Goal: Task Accomplishment & Management: Manage account settings

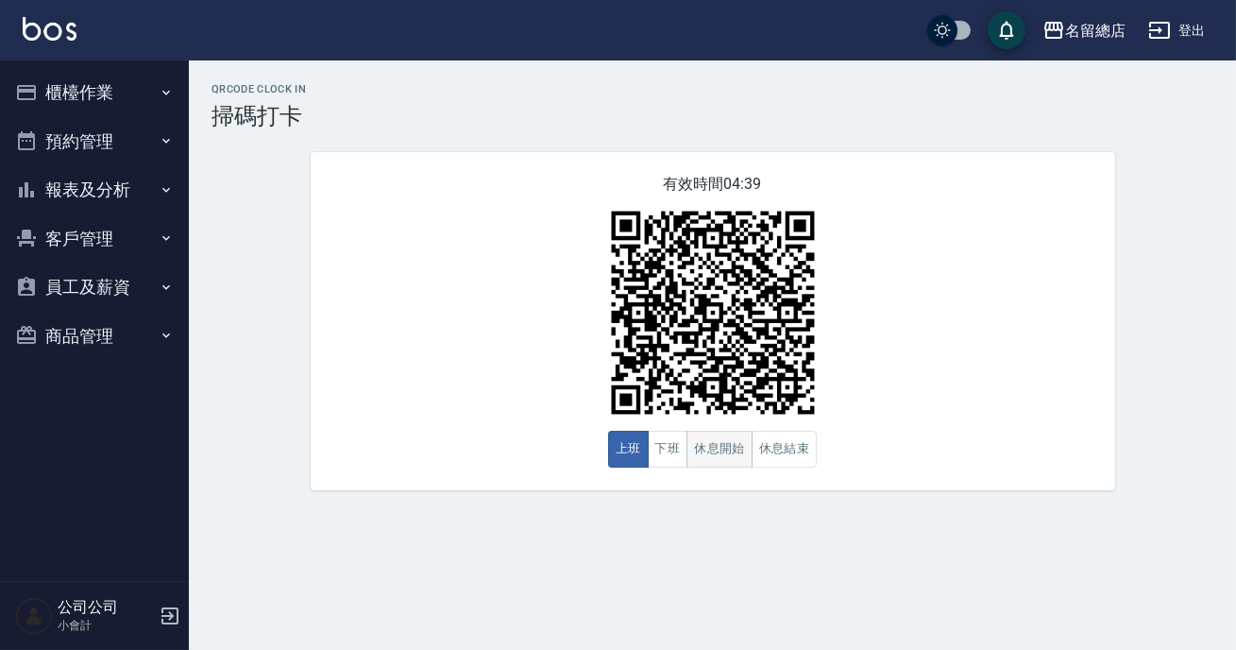
click at [718, 434] on button "休息開始" at bounding box center [720, 449] width 66 height 37
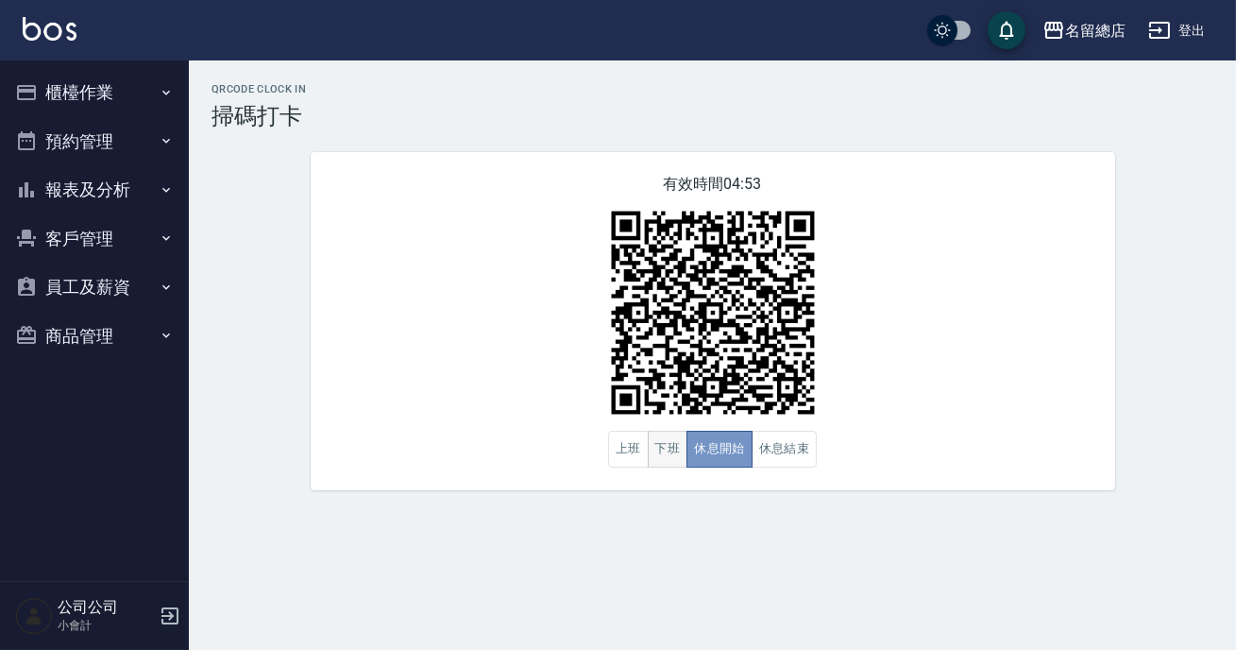
drag, startPoint x: 718, startPoint y: 433, endPoint x: 670, endPoint y: 442, distance: 48.0
click at [716, 433] on button "休息開始" at bounding box center [720, 449] width 66 height 37
click at [613, 450] on button "上班" at bounding box center [628, 449] width 41 height 37
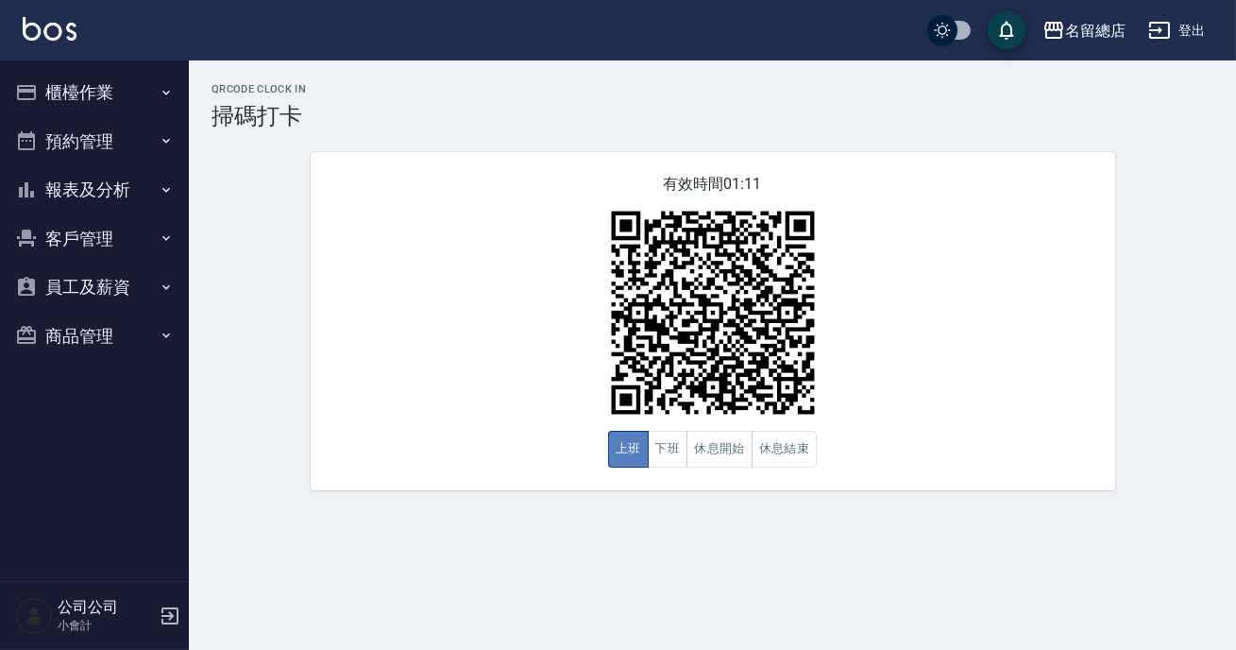
click at [613, 450] on button "上班" at bounding box center [628, 449] width 41 height 37
click at [802, 443] on button "休息結束" at bounding box center [785, 449] width 66 height 37
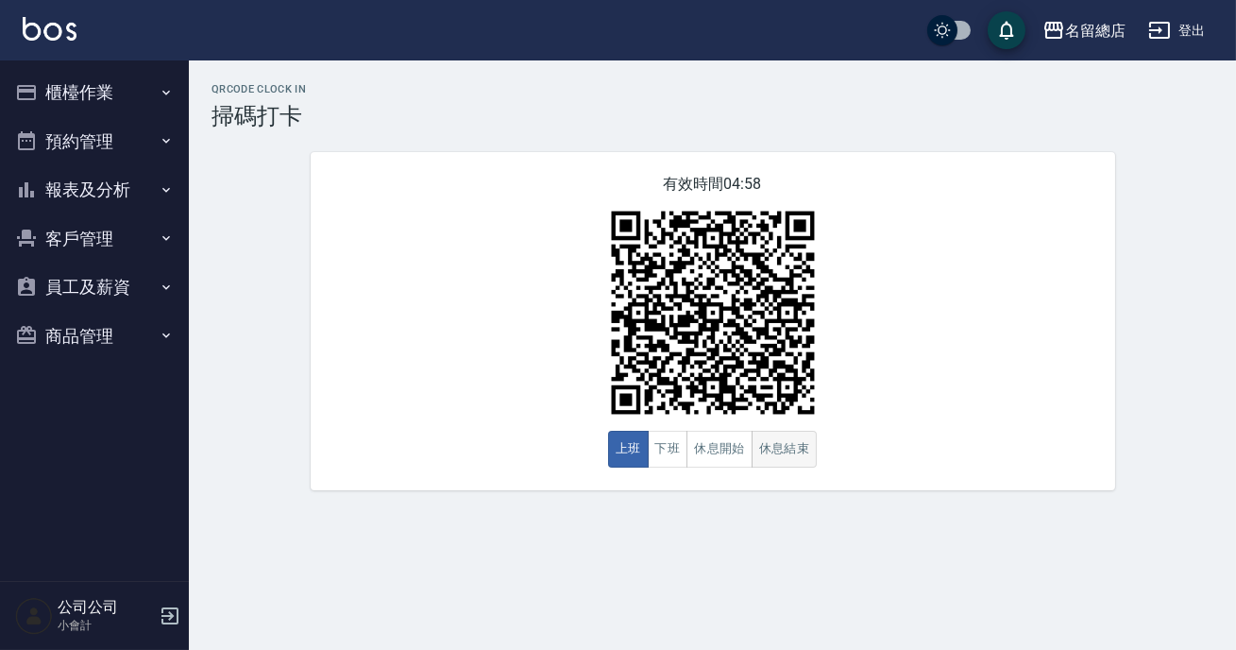
click at [777, 467] on button "休息結束" at bounding box center [785, 449] width 66 height 37
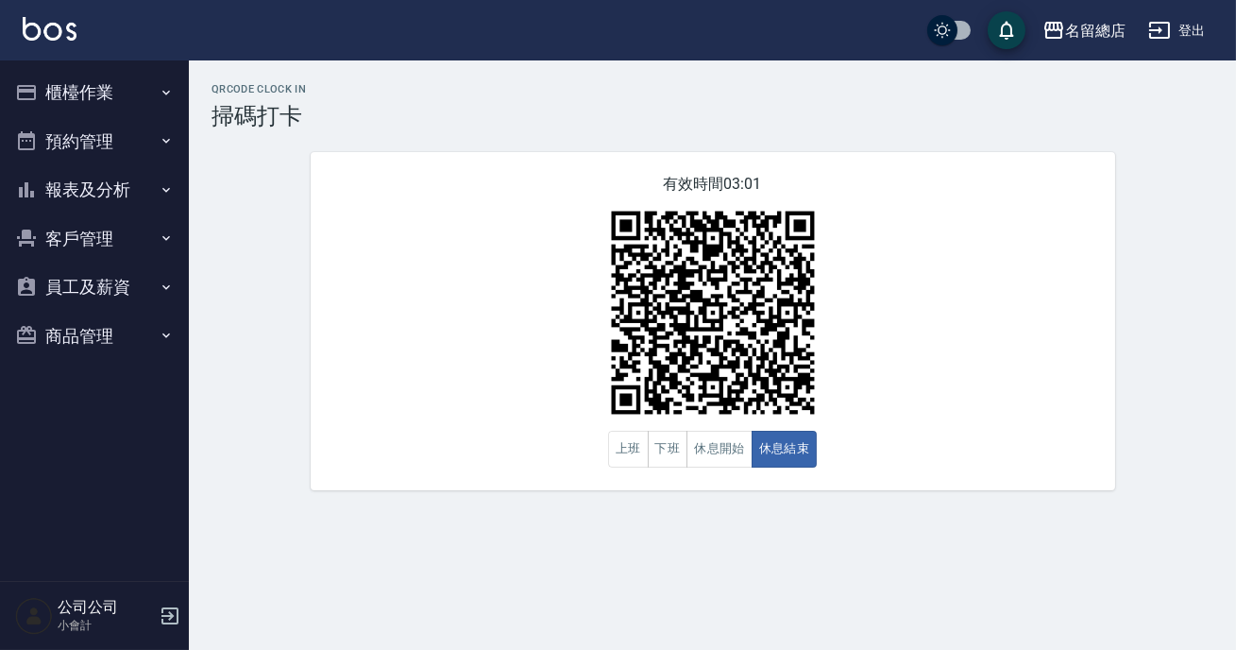
click at [119, 291] on button "員工及薪資" at bounding box center [95, 287] width 174 height 49
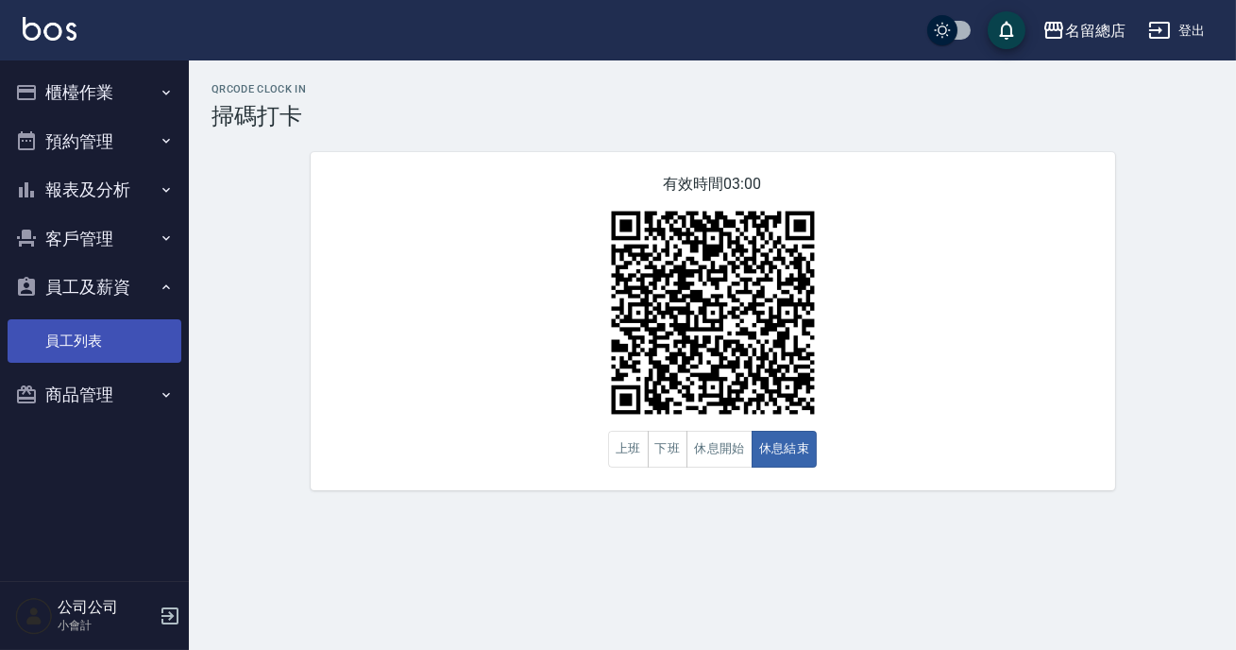
click at [152, 345] on link "員工列表" at bounding box center [95, 340] width 174 height 43
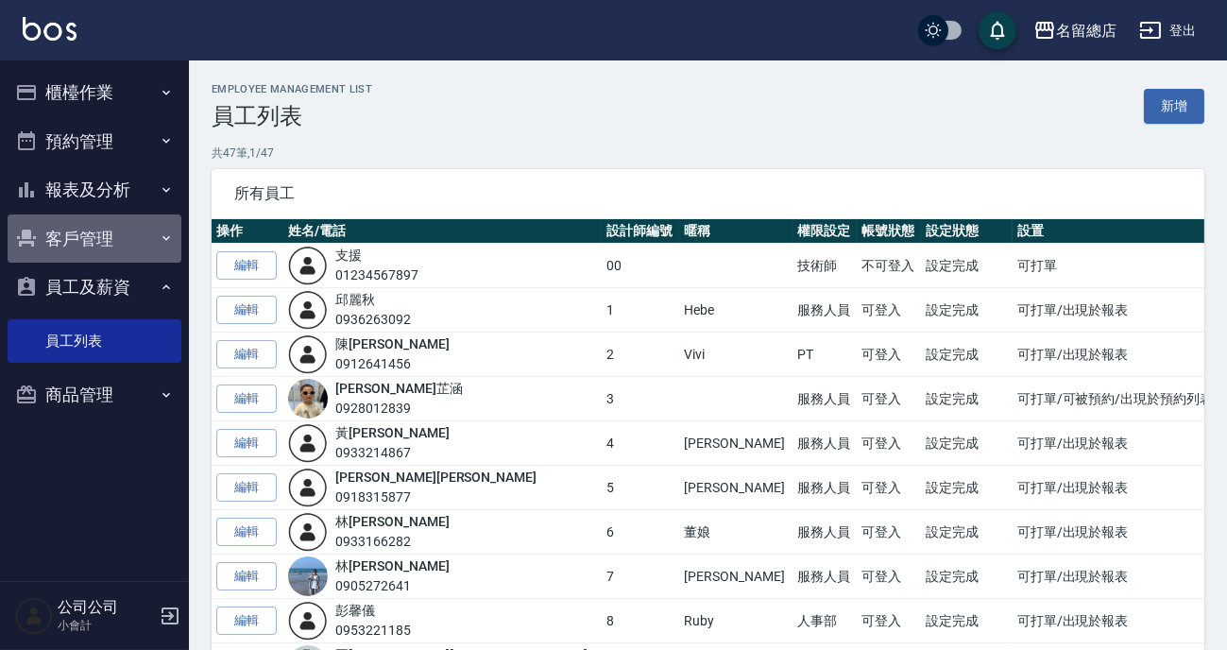
click at [133, 255] on button "客戶管理" at bounding box center [95, 238] width 174 height 49
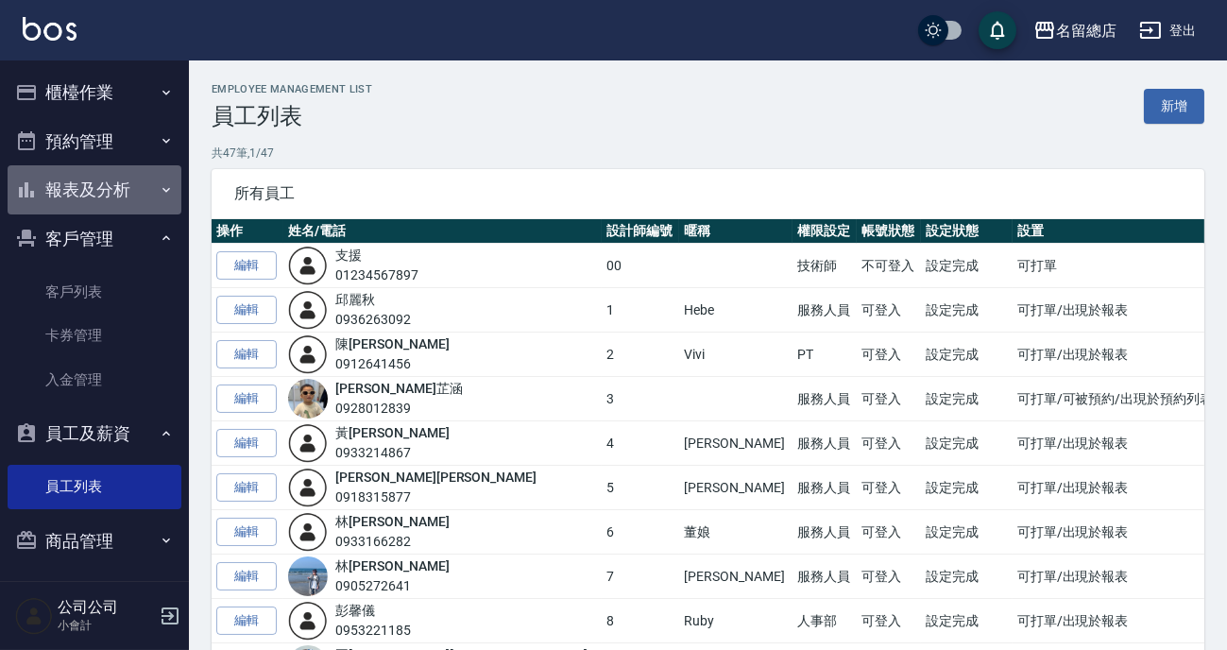
click at [124, 178] on button "報表及分析" at bounding box center [95, 189] width 174 height 49
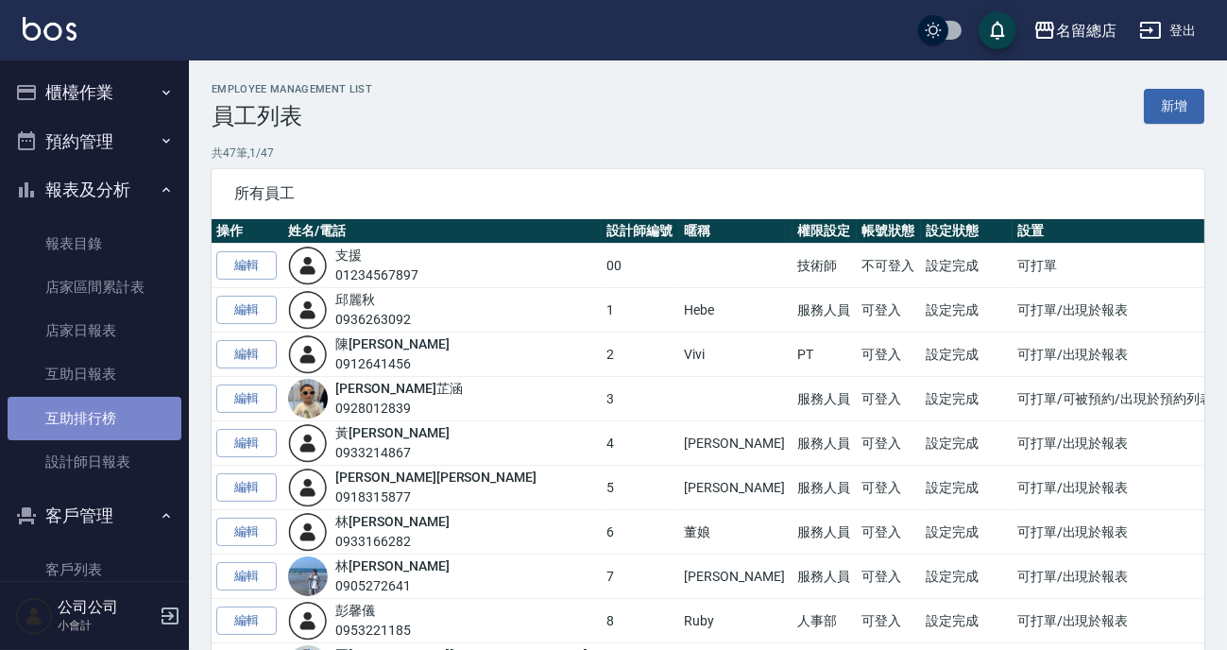
click at [134, 432] on link "互助排行榜" at bounding box center [95, 418] width 174 height 43
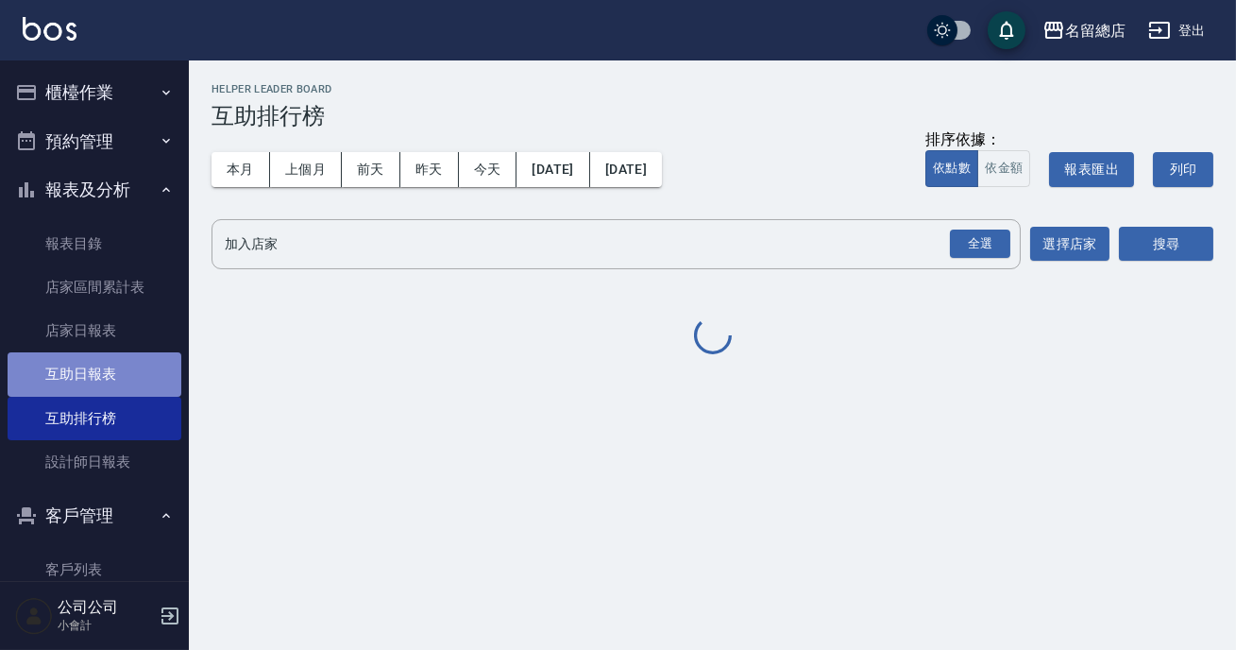
click at [130, 373] on link "互助日報表" at bounding box center [95, 373] width 174 height 43
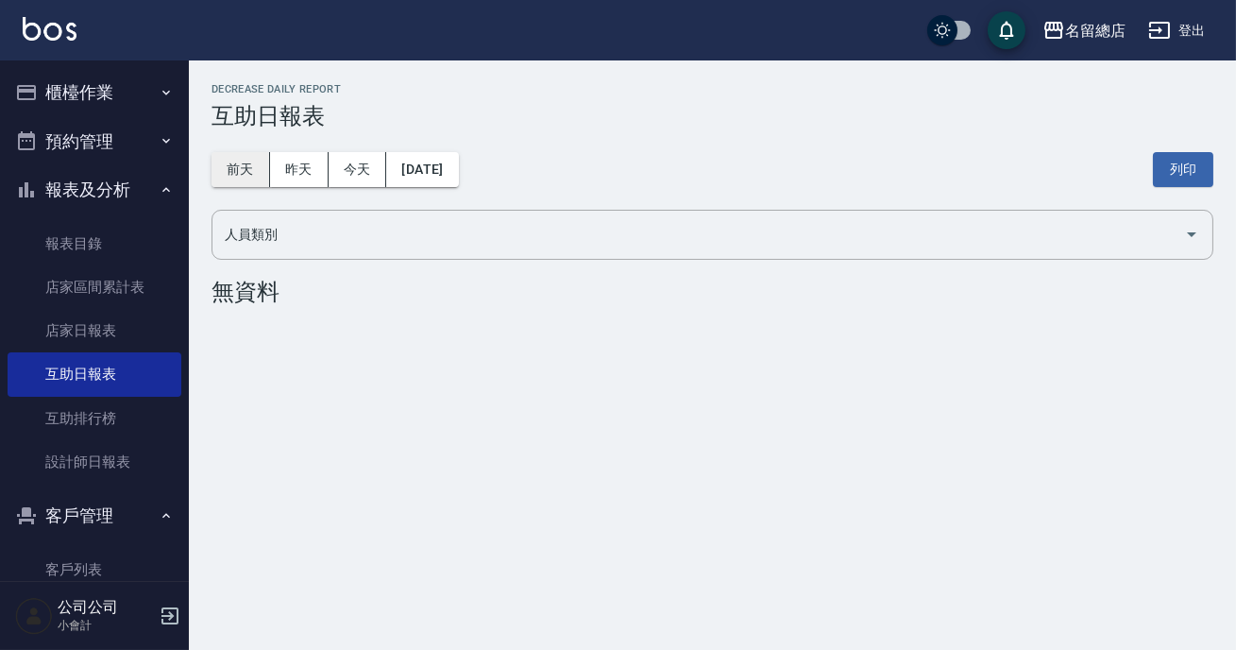
click at [251, 170] on button "前天" at bounding box center [241, 169] width 59 height 35
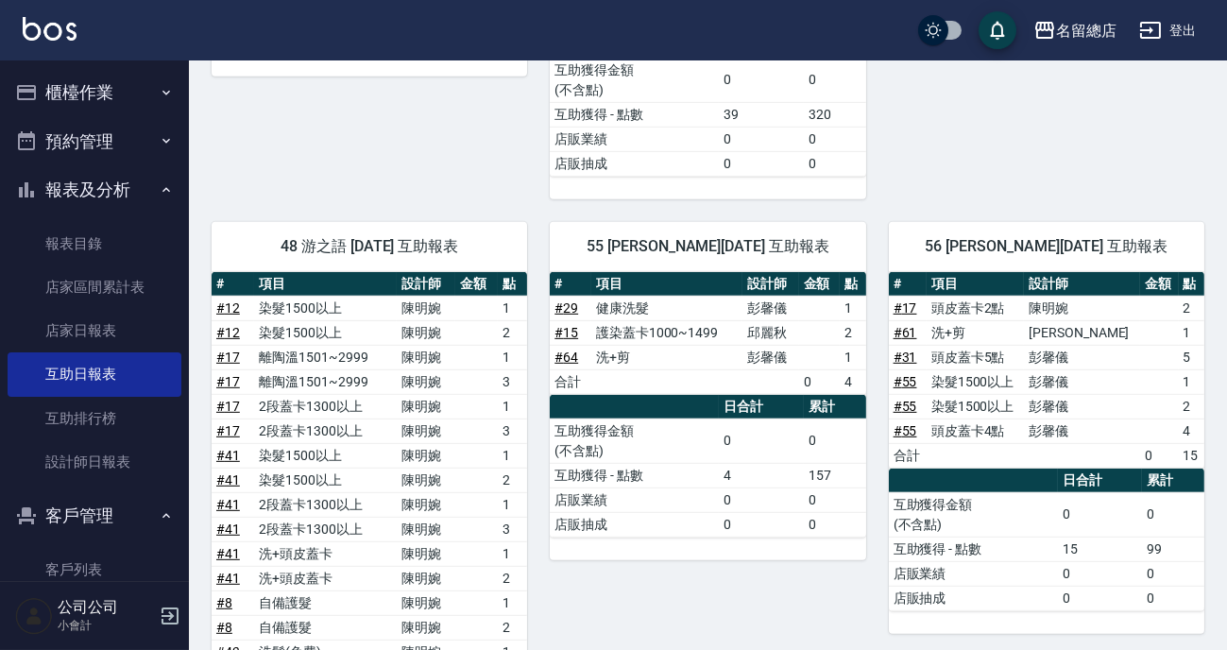
scroll to position [1889, 0]
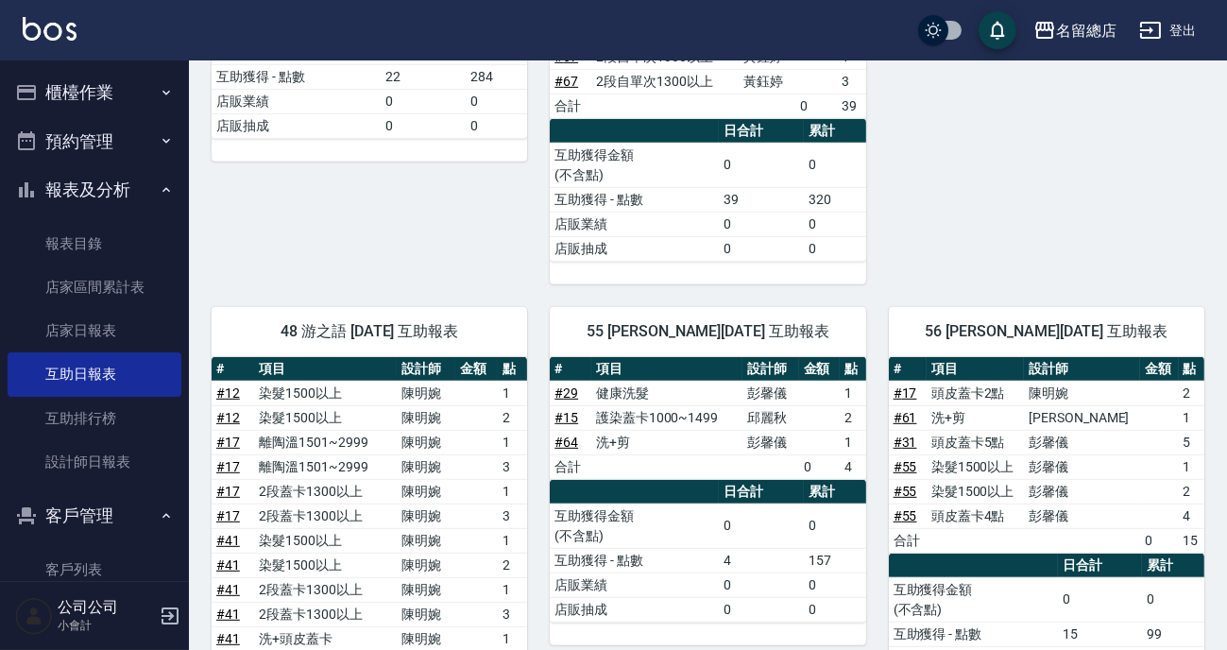
click at [133, 141] on button "預約管理" at bounding box center [95, 141] width 174 height 49
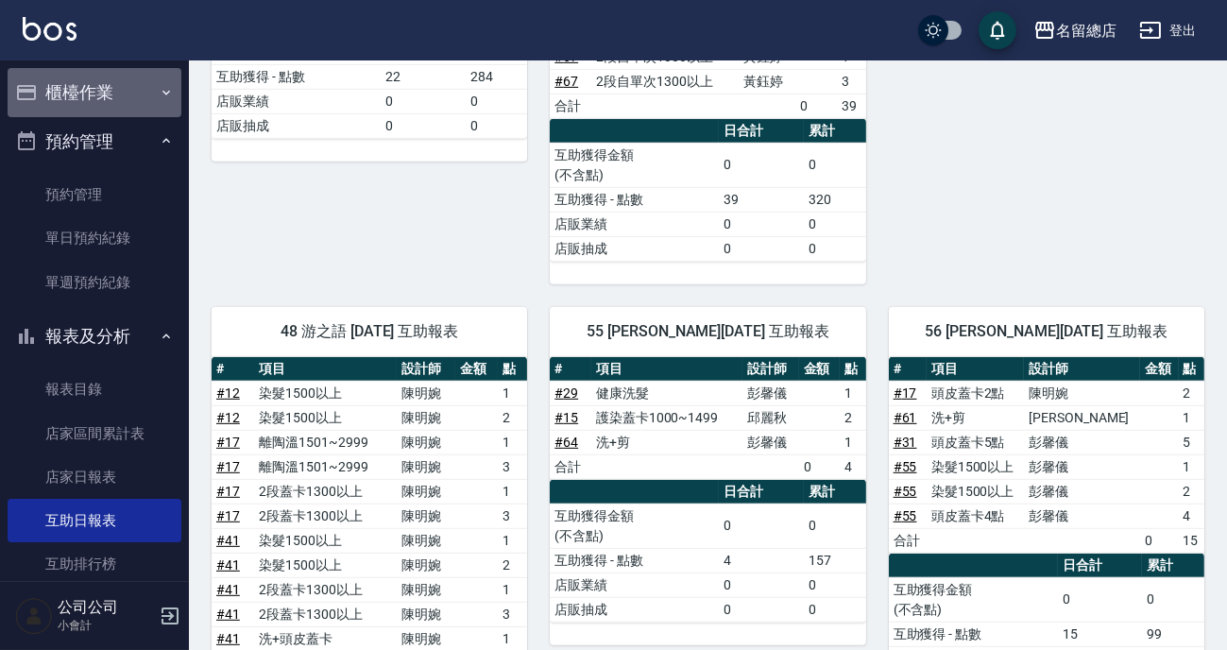
click at [134, 88] on button "櫃檯作業" at bounding box center [95, 92] width 174 height 49
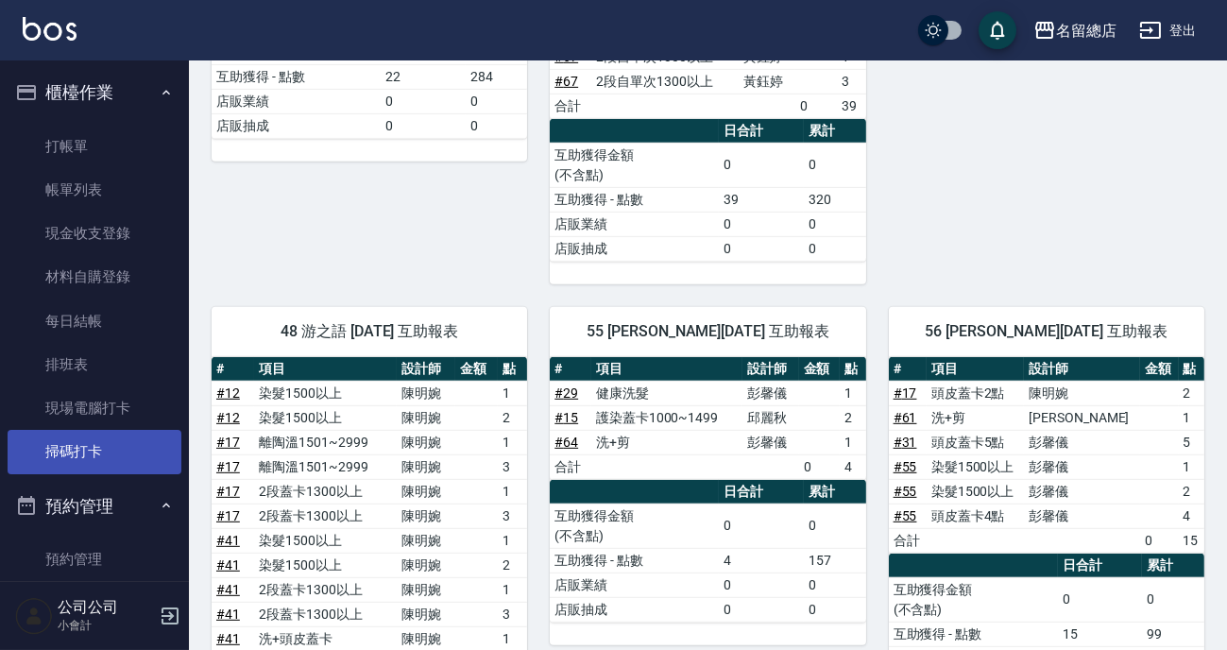
click at [115, 462] on link "掃碼打卡" at bounding box center [95, 451] width 174 height 43
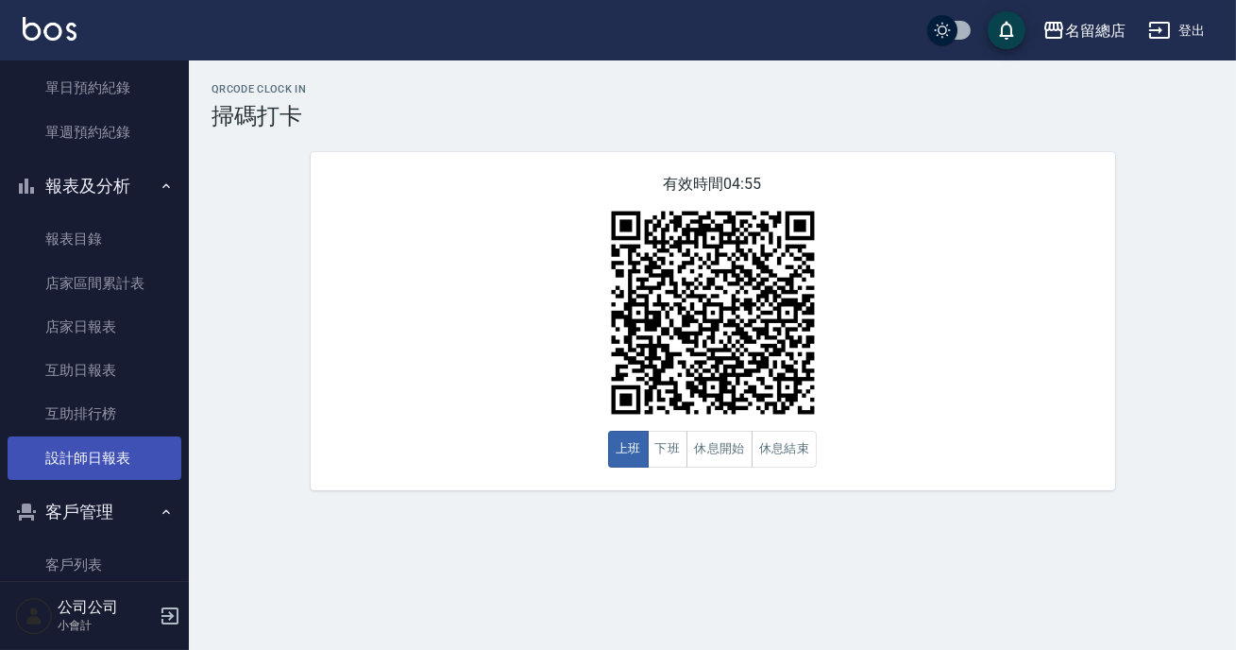
scroll to position [343, 0]
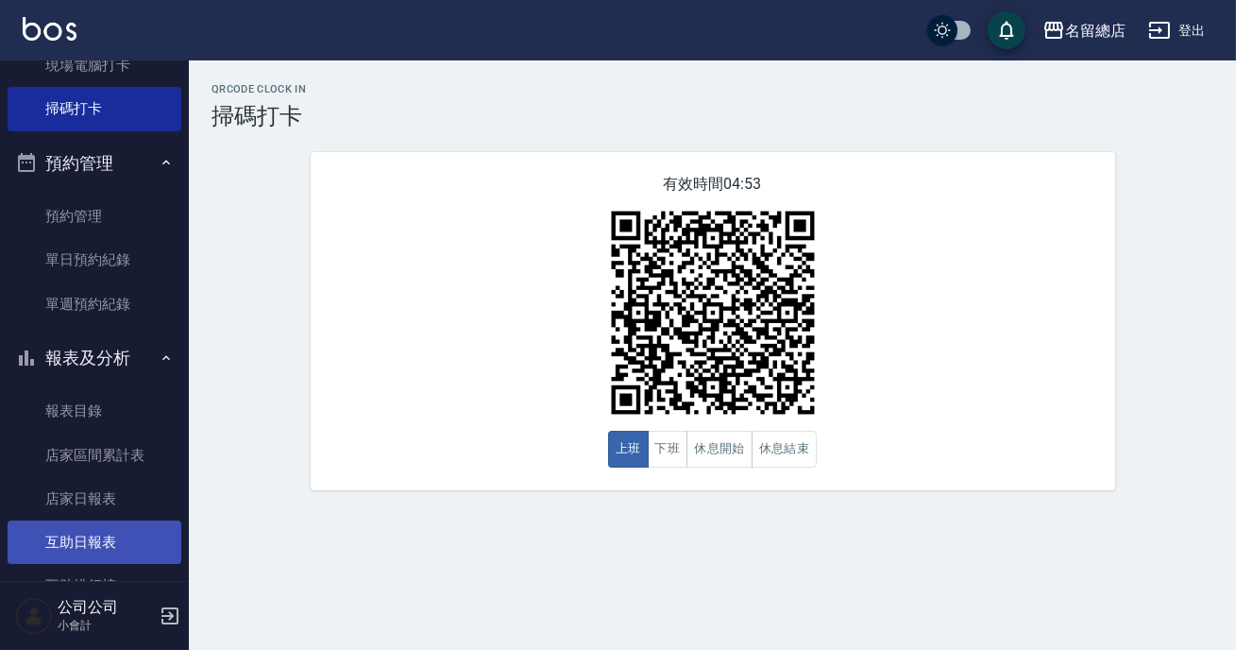
click at [86, 531] on link "互助日報表" at bounding box center [95, 541] width 174 height 43
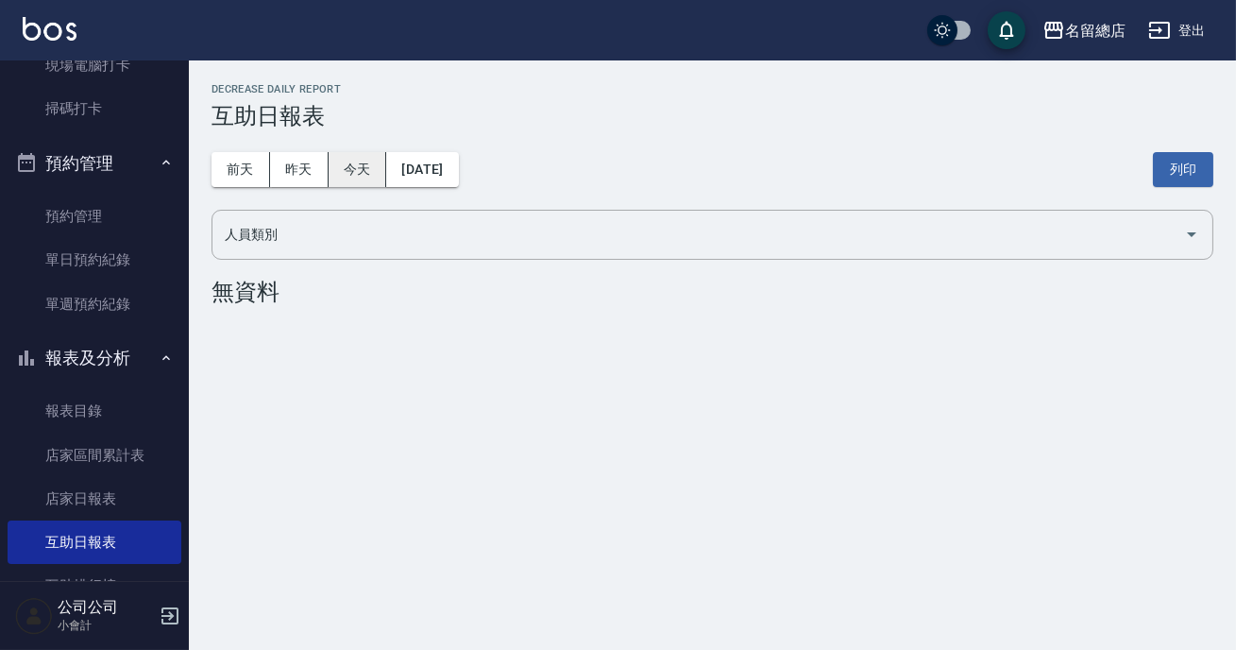
click at [368, 181] on button "今天" at bounding box center [358, 169] width 59 height 35
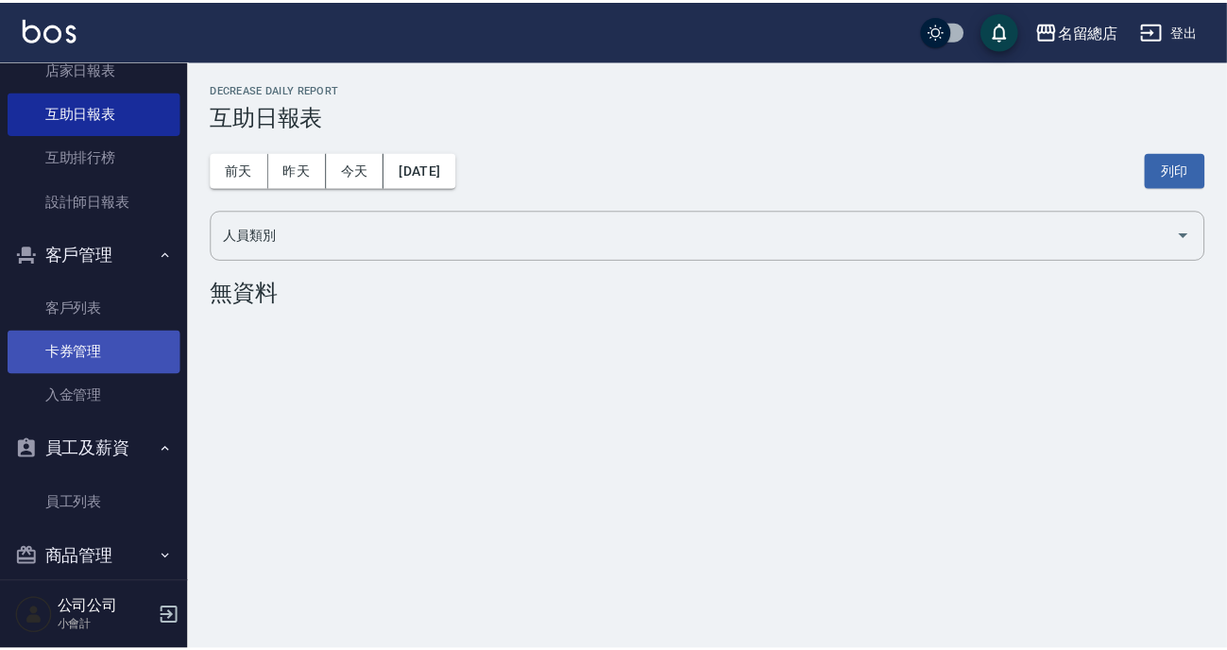
scroll to position [793, 0]
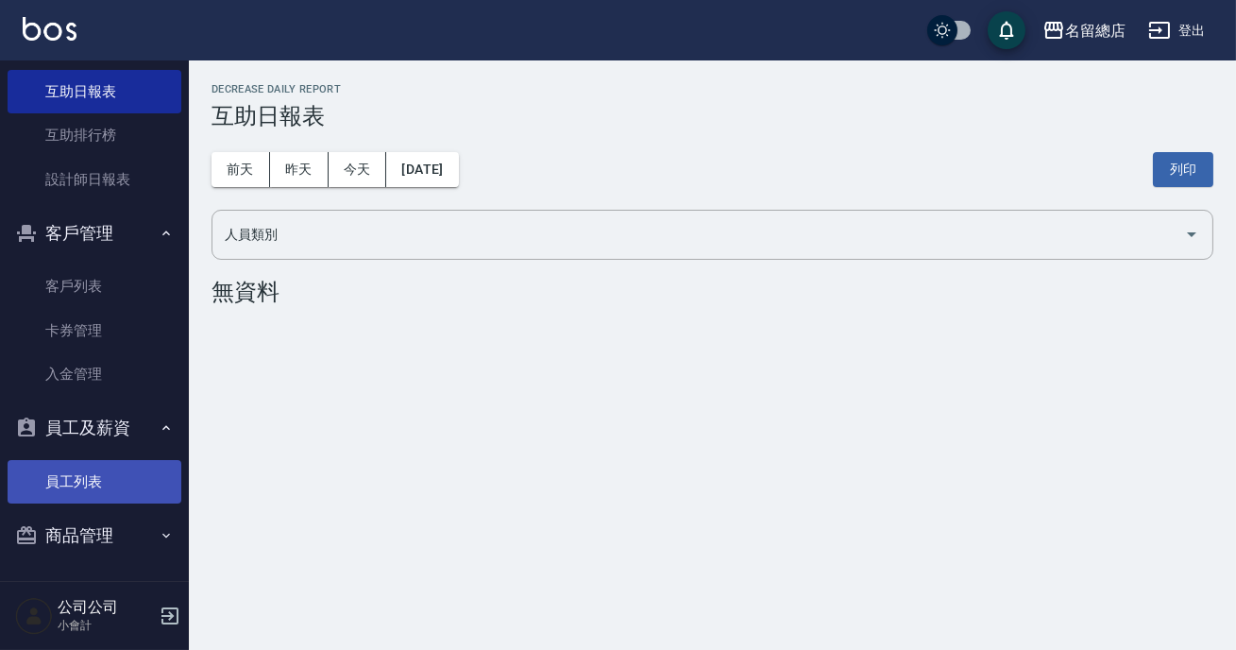
click at [89, 473] on link "員工列表" at bounding box center [95, 481] width 174 height 43
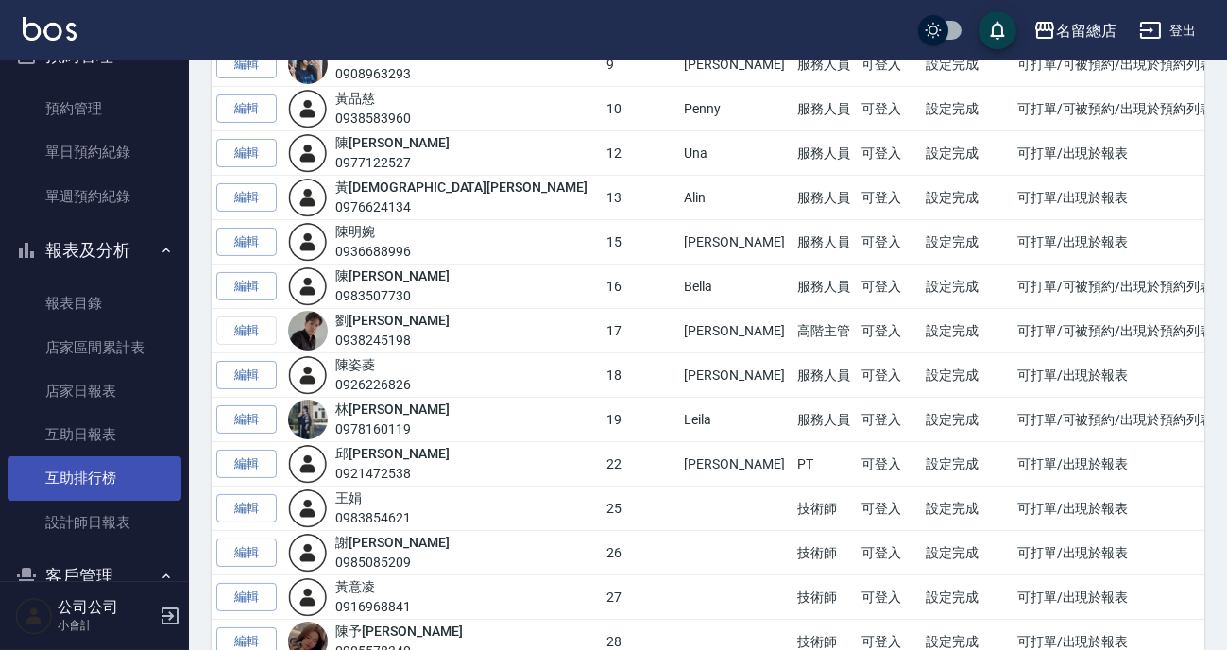
scroll to position [622, 0]
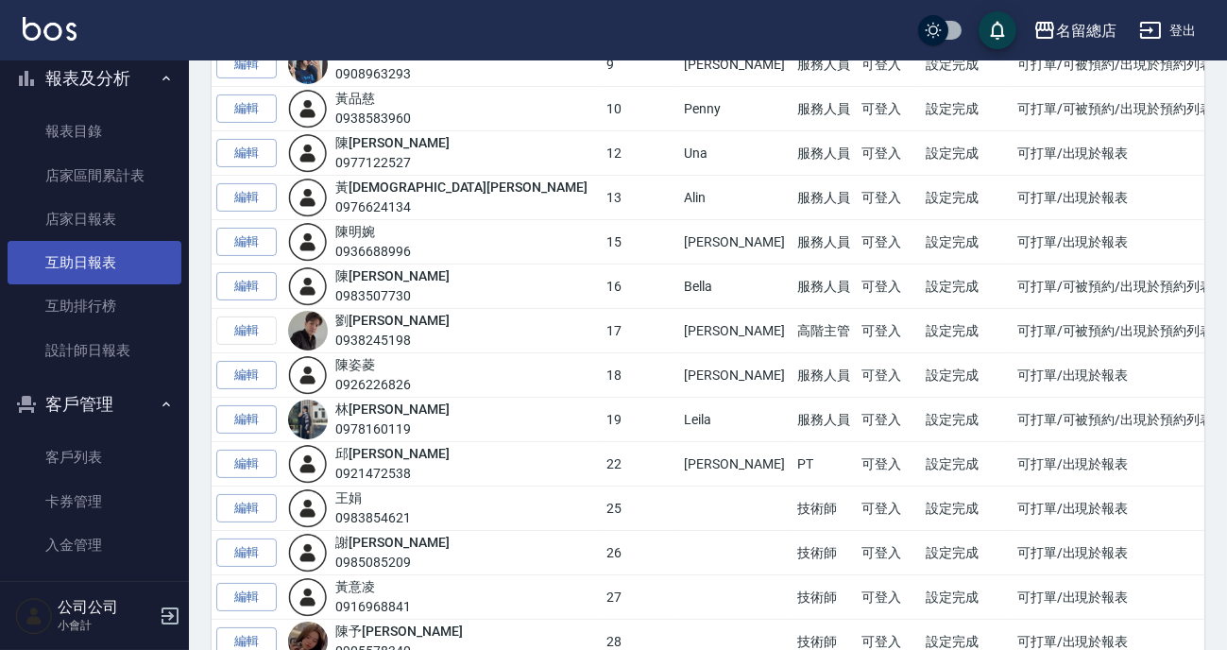
click at [111, 271] on link "互助日報表" at bounding box center [95, 262] width 174 height 43
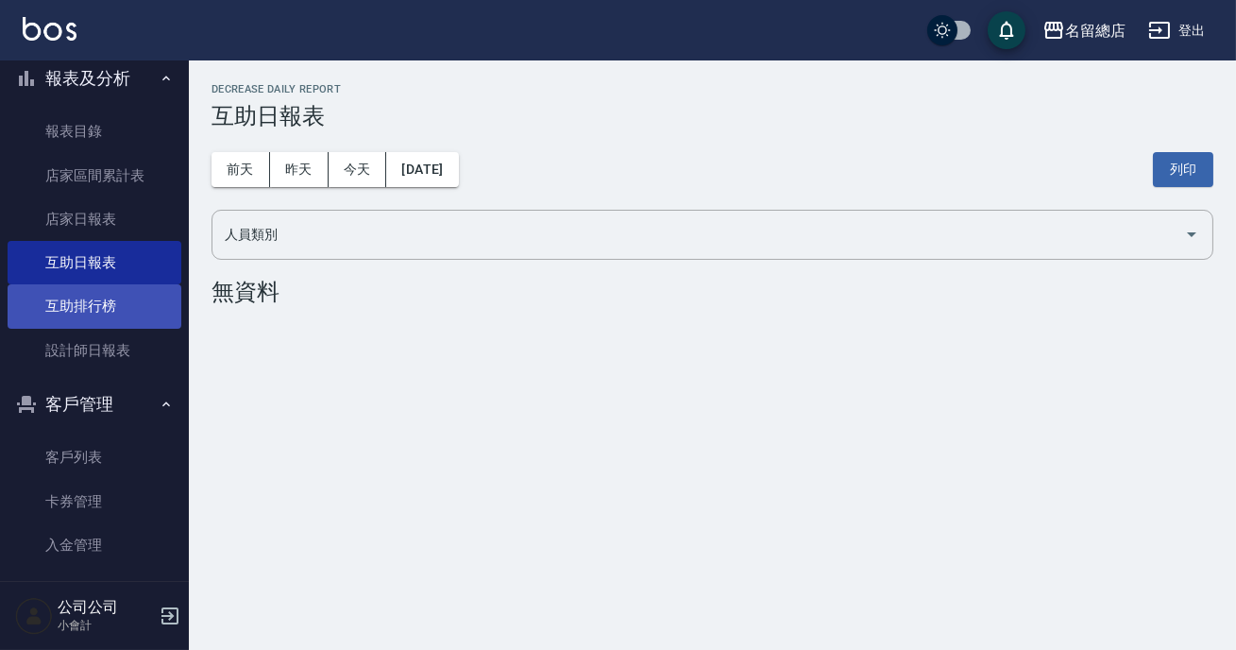
click at [108, 298] on link "互助排行榜" at bounding box center [95, 305] width 174 height 43
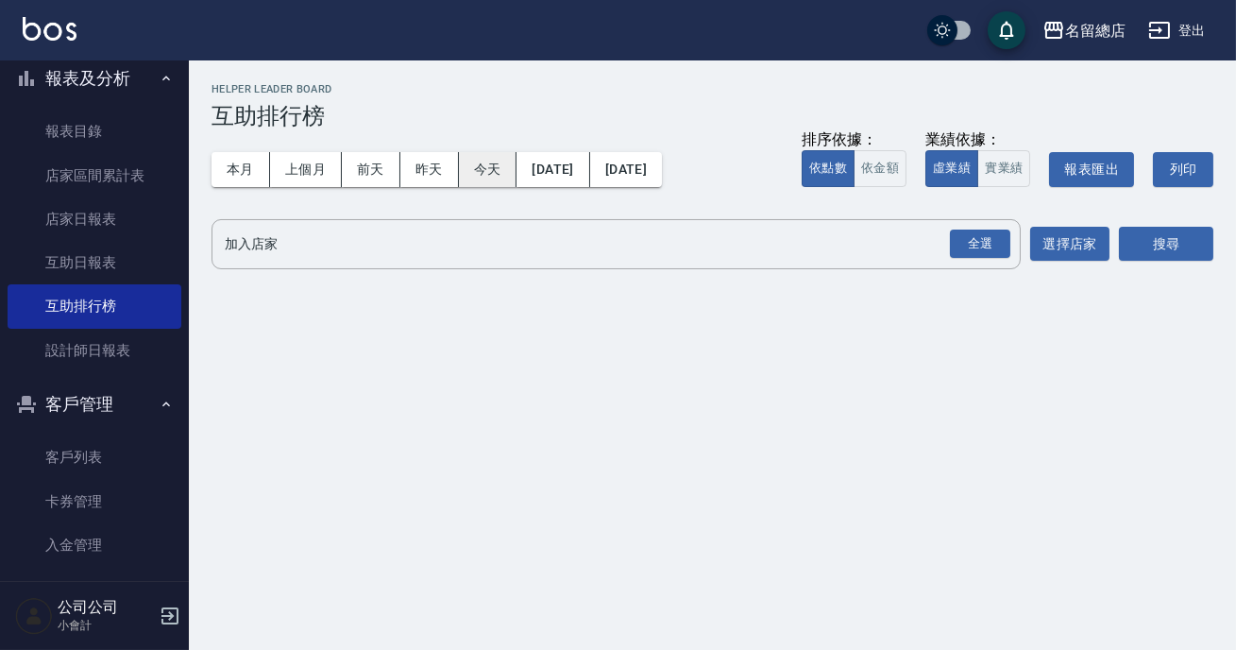
click at [459, 178] on button "今天" at bounding box center [488, 169] width 59 height 35
click at [491, 179] on button "今天" at bounding box center [488, 169] width 59 height 35
click at [432, 175] on button "昨天" at bounding box center [429, 169] width 59 height 35
drag, startPoint x: 297, startPoint y: 294, endPoint x: 281, endPoint y: 299, distance: 17.0
click at [297, 296] on div "名留總店 [DATE] - [DATE] 互助排行榜 列印時間： [DATE][PHONE_NUMBER]:10 Helper Leader Board 互助…" at bounding box center [712, 180] width 1047 height 241
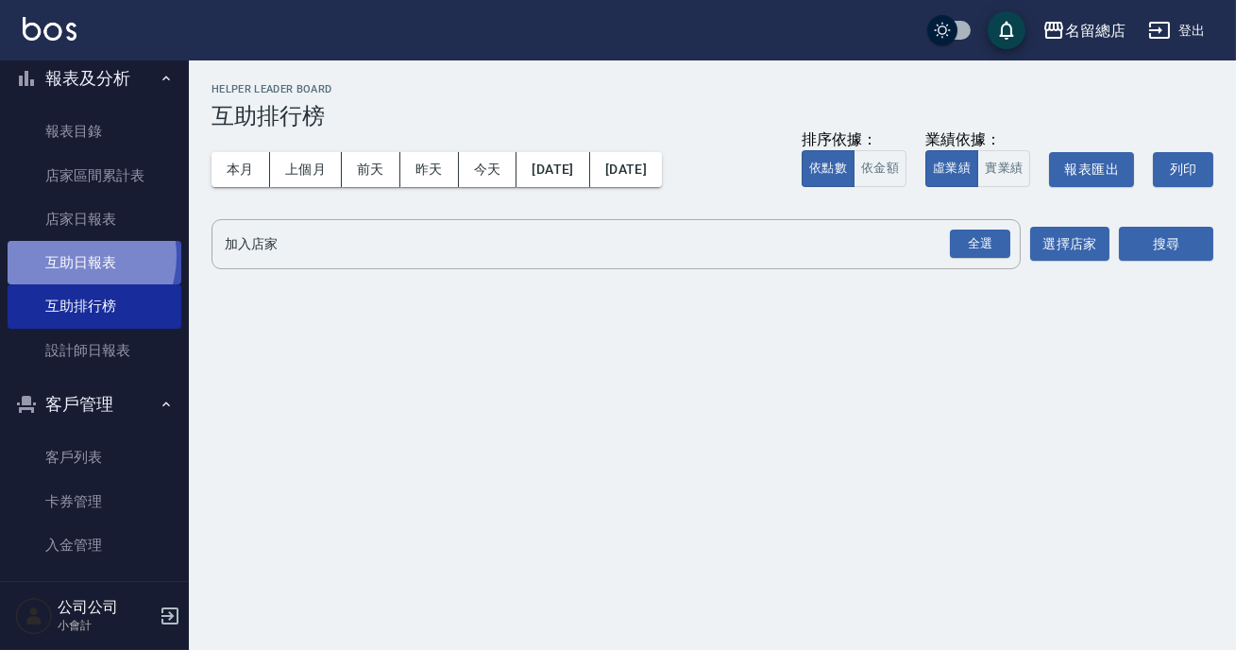
click at [68, 256] on link "互助日報表" at bounding box center [95, 262] width 174 height 43
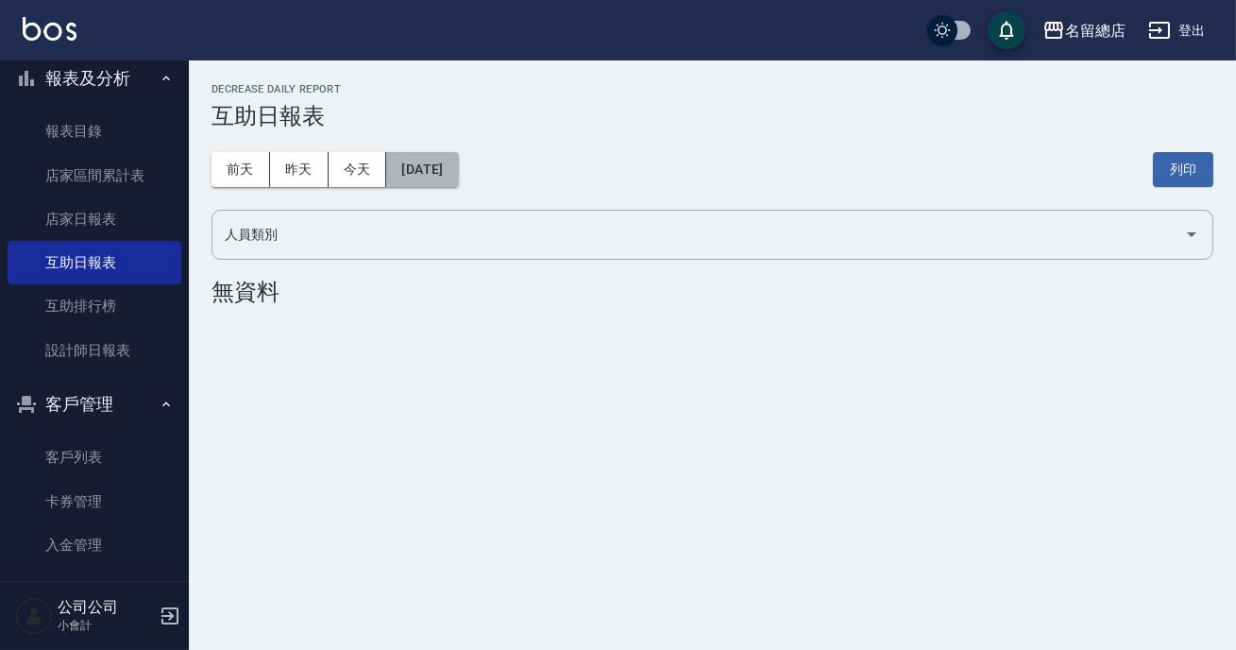
click at [393, 165] on button "[DATE]" at bounding box center [422, 169] width 72 height 35
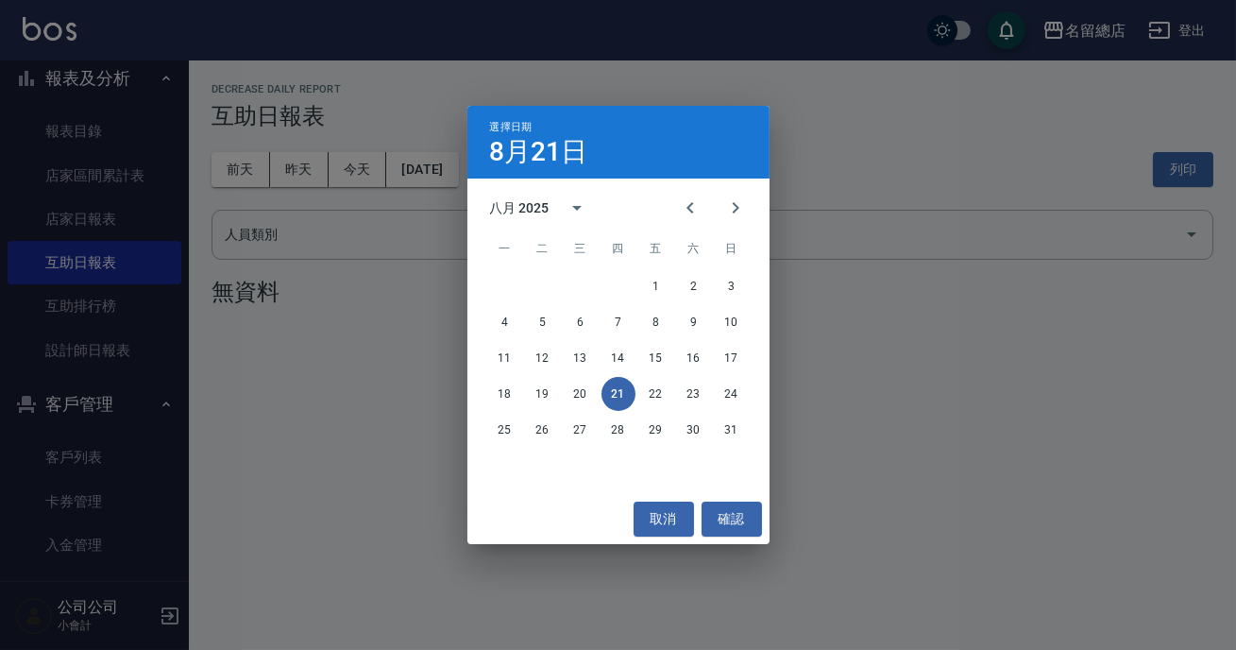
click at [369, 180] on div "選擇日期 [DATE] 八月 2025 一 二 三 四 五 六 日 1 2 3 4 5 6 7 8 9 10 11 12 13 14 15 16 17 18 …" at bounding box center [618, 325] width 1236 height 650
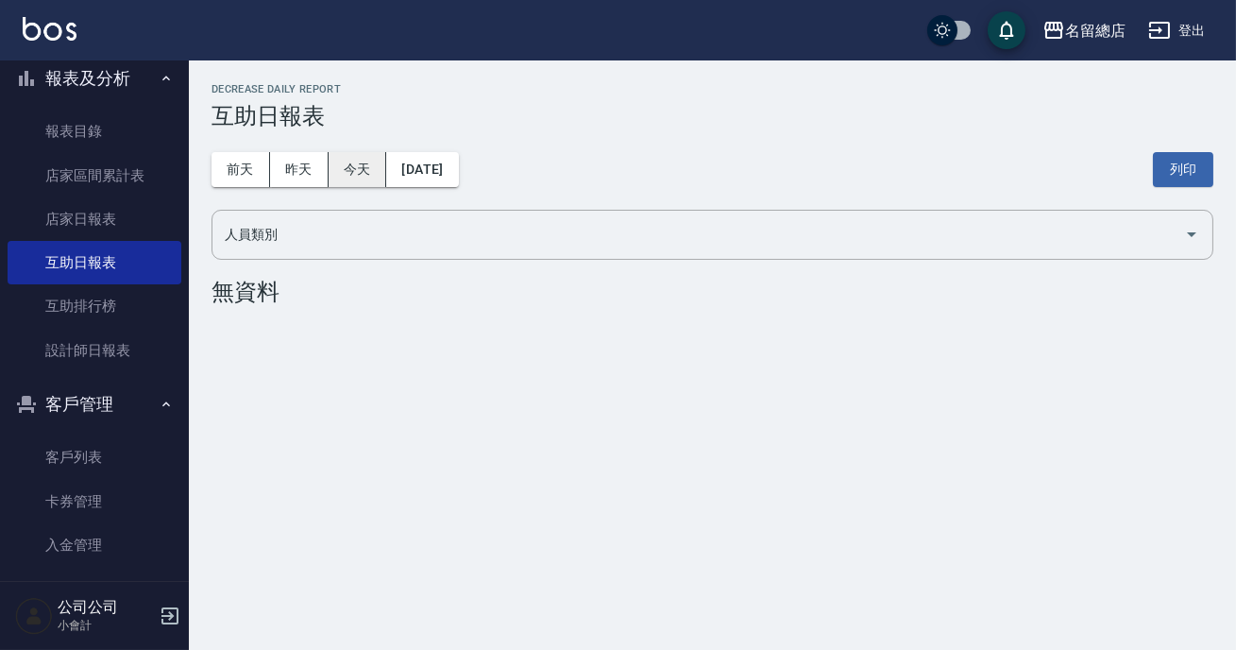
click at [336, 185] on button "今天" at bounding box center [358, 169] width 59 height 35
click at [300, 174] on button "昨天" at bounding box center [299, 169] width 59 height 35
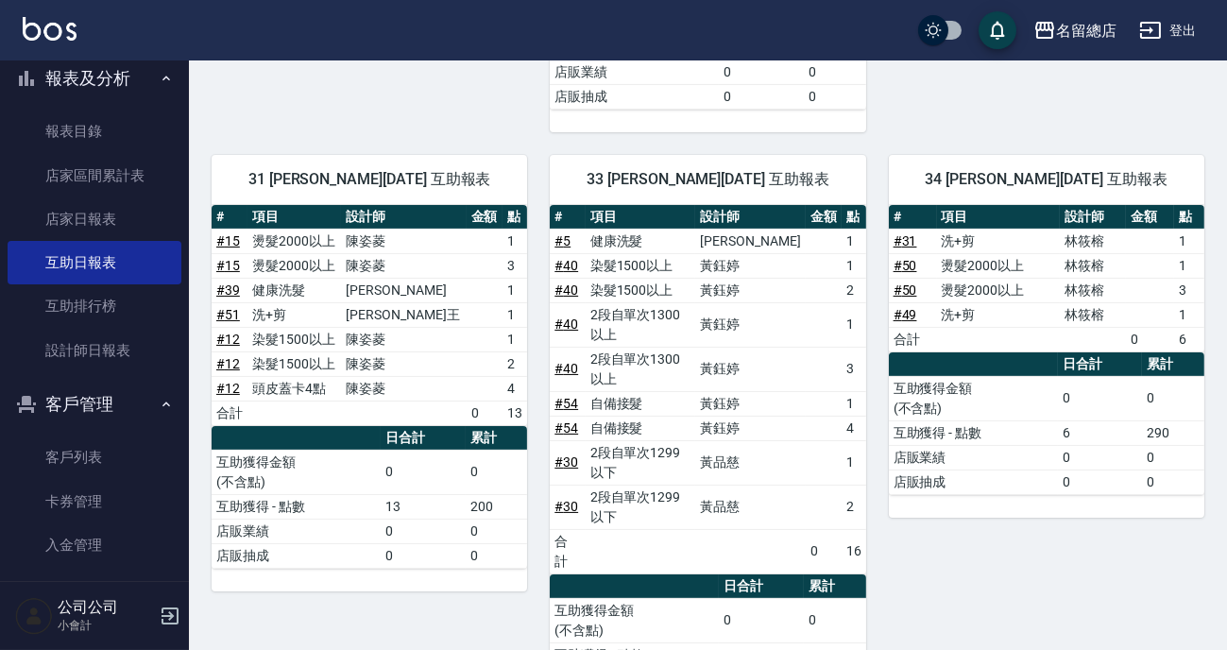
scroll to position [687, 0]
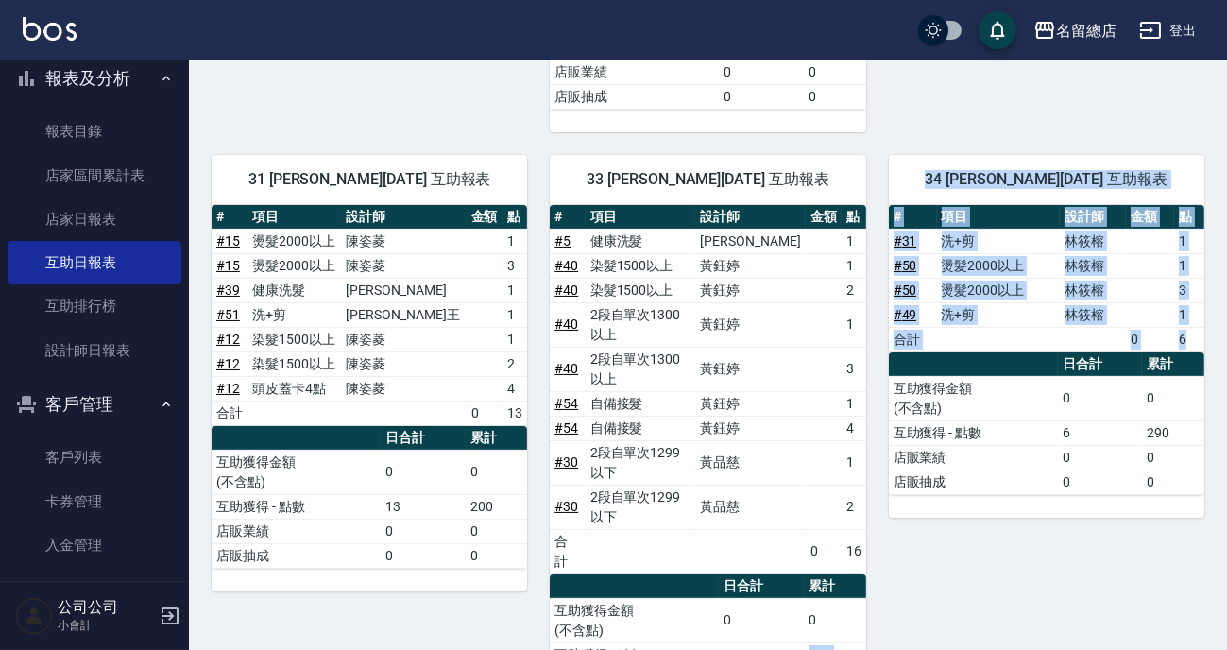
drag, startPoint x: 801, startPoint y: 465, endPoint x: 895, endPoint y: 466, distance: 94.4
click at [897, 483] on div "34 [PERSON_NAME][DATE] 互助報表 # 項目 設計師 金額 點 # 31 洗+剪 [PERSON_NAME] 1 # 50 燙髮2000以…" at bounding box center [1035, 435] width 338 height 607
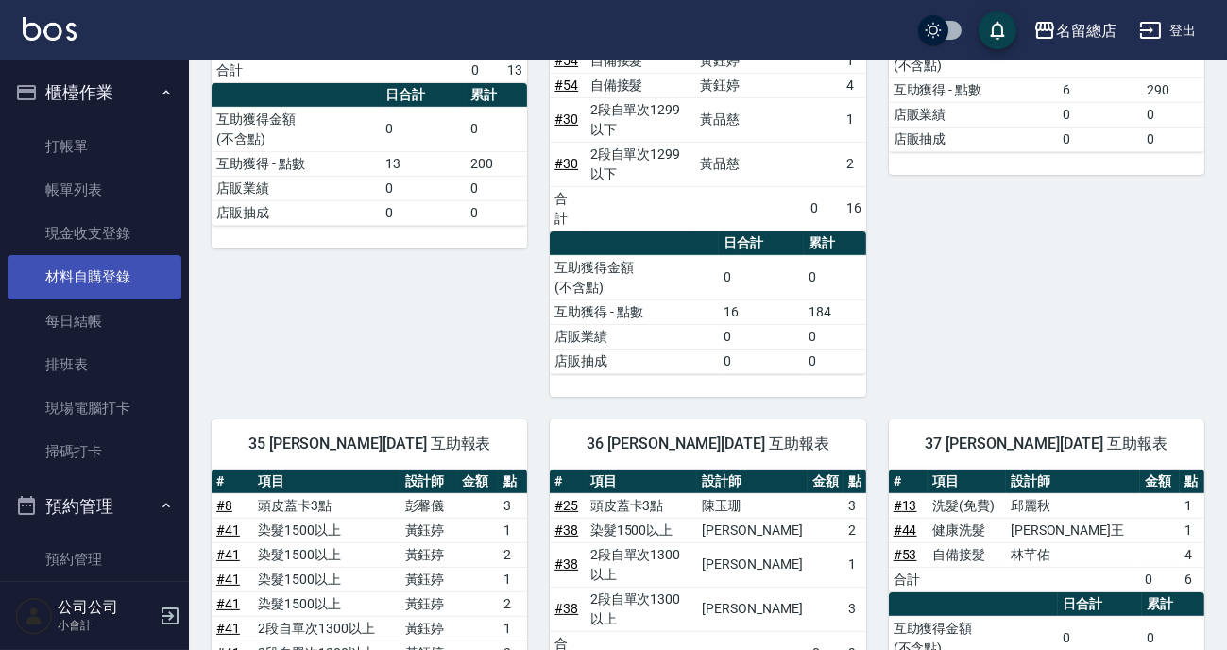
scroll to position [858, 0]
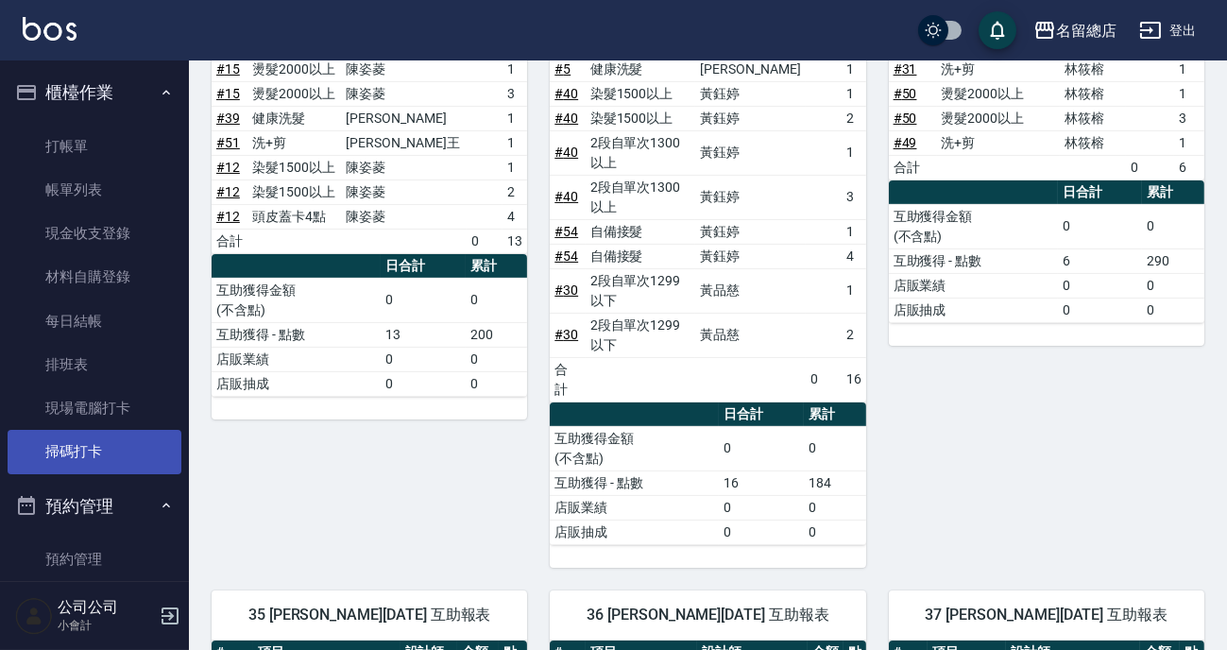
click at [47, 433] on link "掃碼打卡" at bounding box center [95, 451] width 174 height 43
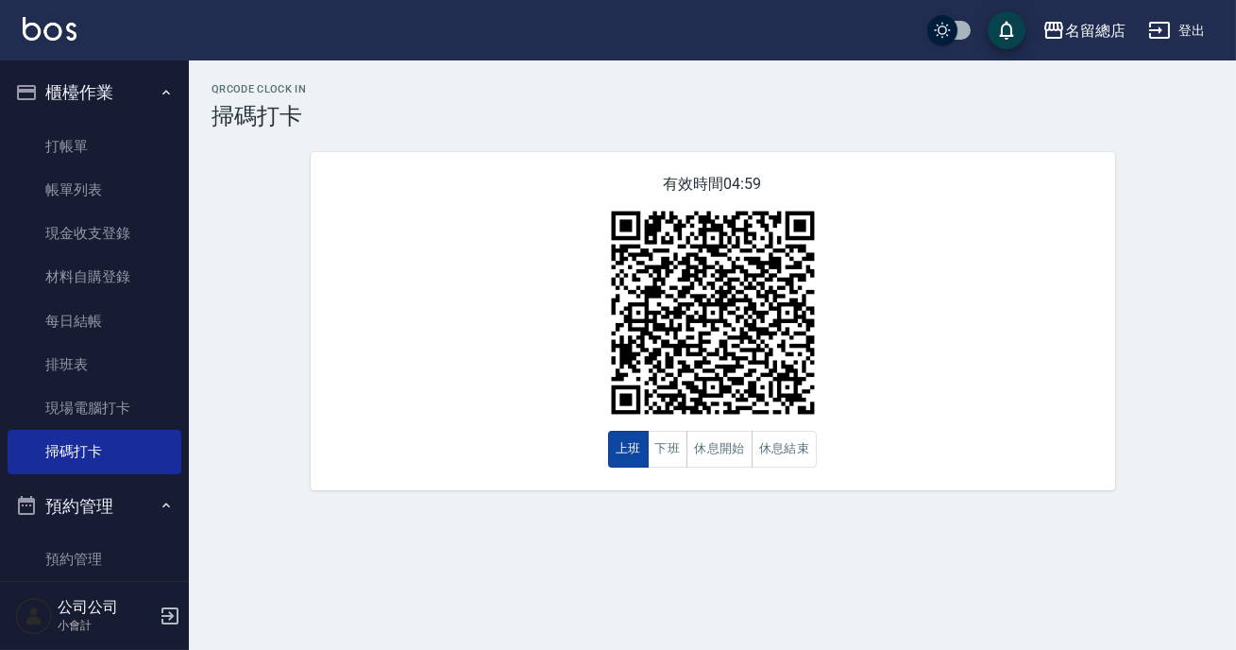
click at [635, 454] on button "上班" at bounding box center [628, 449] width 41 height 37
click at [657, 450] on button "下班" at bounding box center [668, 449] width 41 height 37
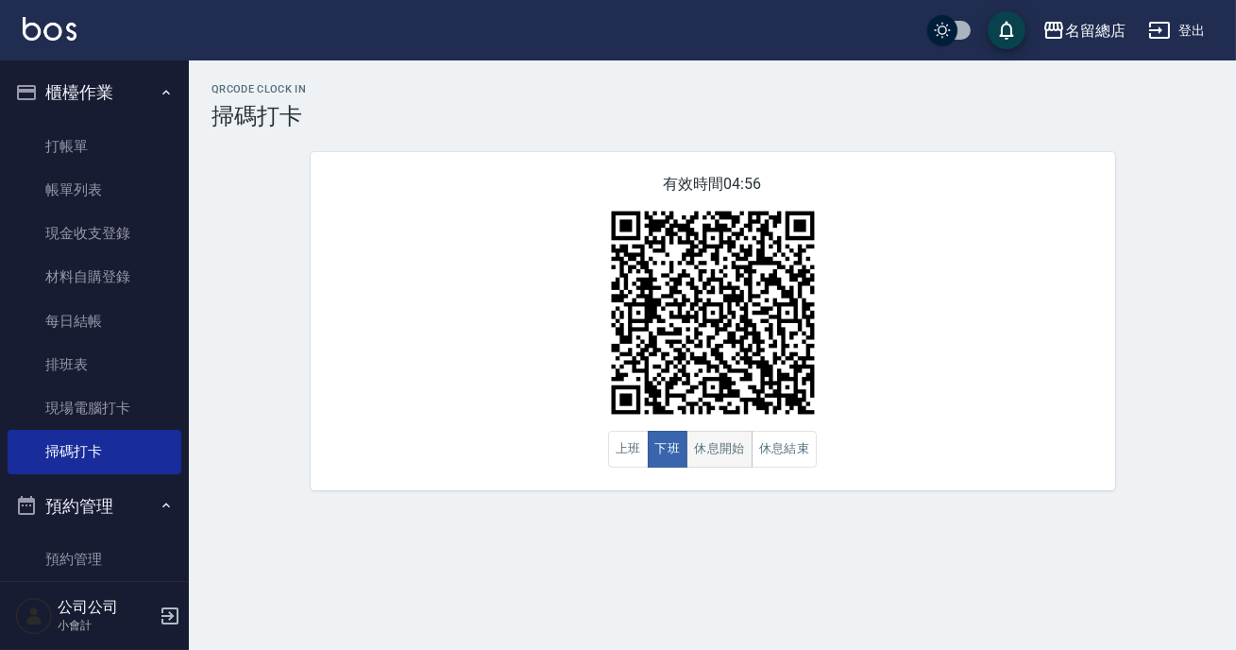
click at [699, 444] on button "休息開始" at bounding box center [720, 449] width 66 height 37
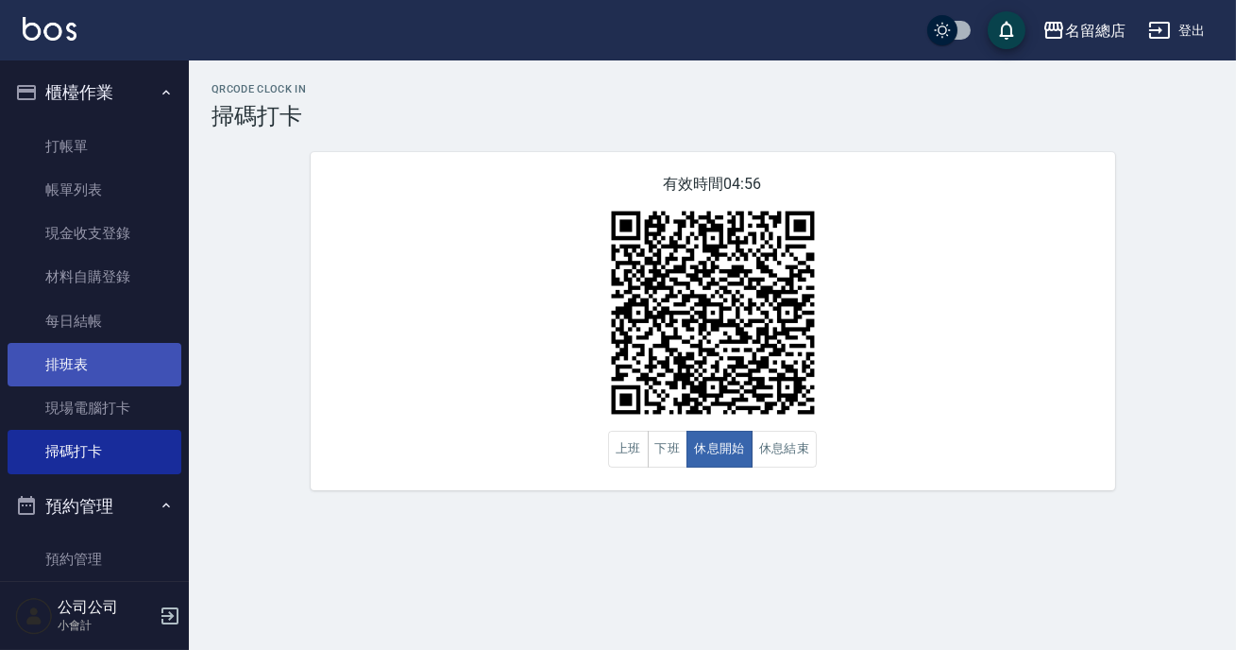
click at [54, 363] on link "排班表" at bounding box center [95, 364] width 174 height 43
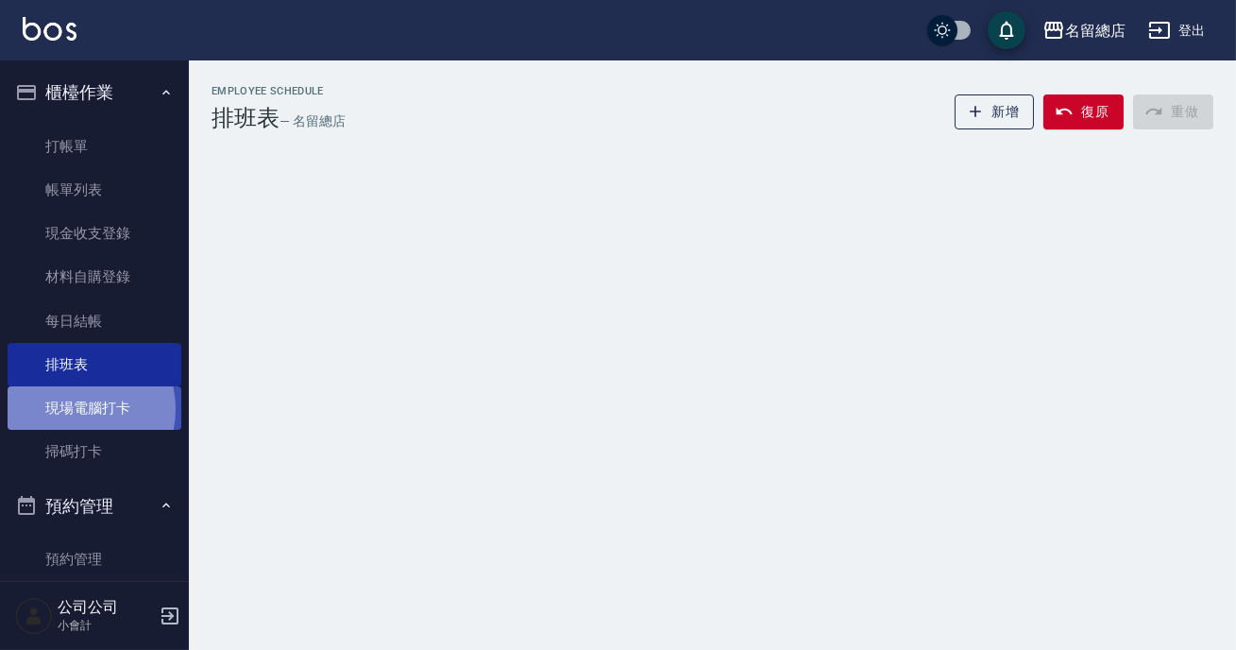
click at [70, 409] on link "現場電腦打卡" at bounding box center [95, 407] width 174 height 43
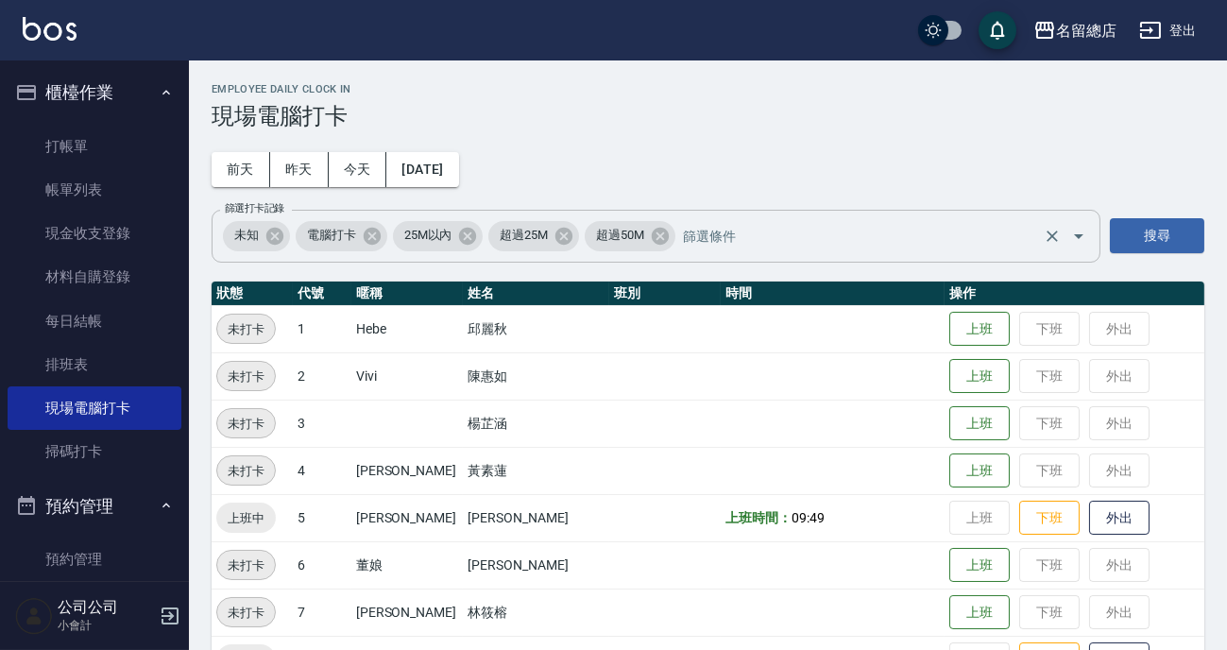
click at [320, 236] on span "電腦打卡" at bounding box center [332, 235] width 72 height 19
click at [94, 503] on button "預約管理" at bounding box center [95, 506] width 174 height 49
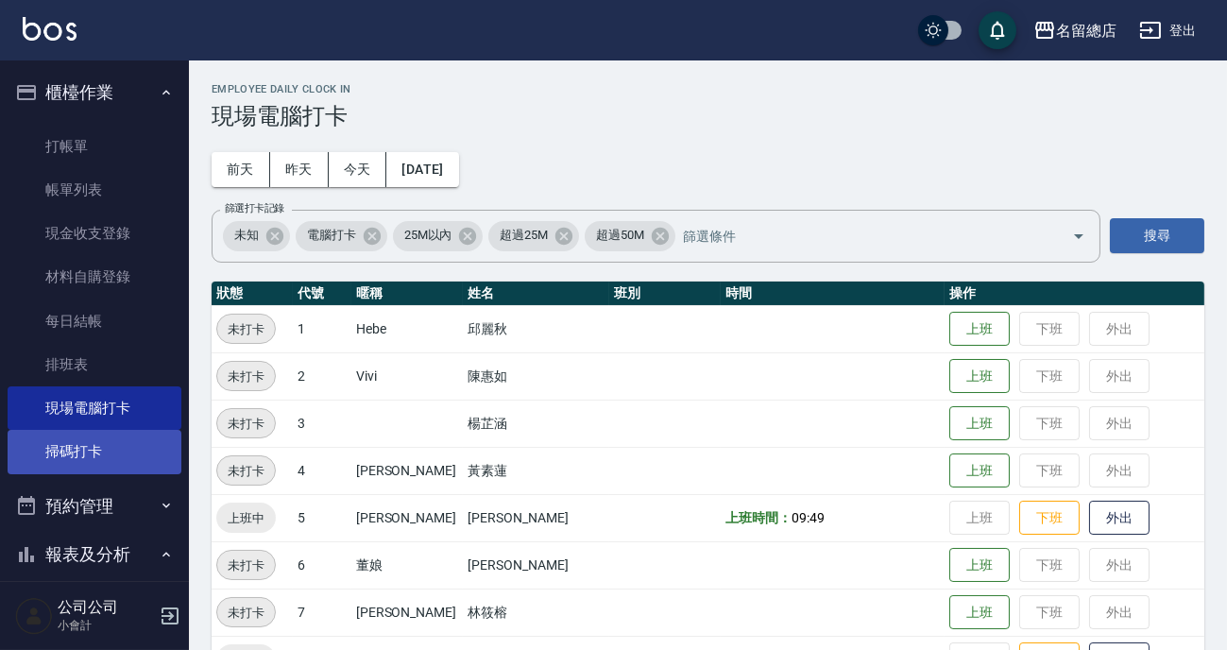
click at [93, 461] on link "掃碼打卡" at bounding box center [95, 451] width 174 height 43
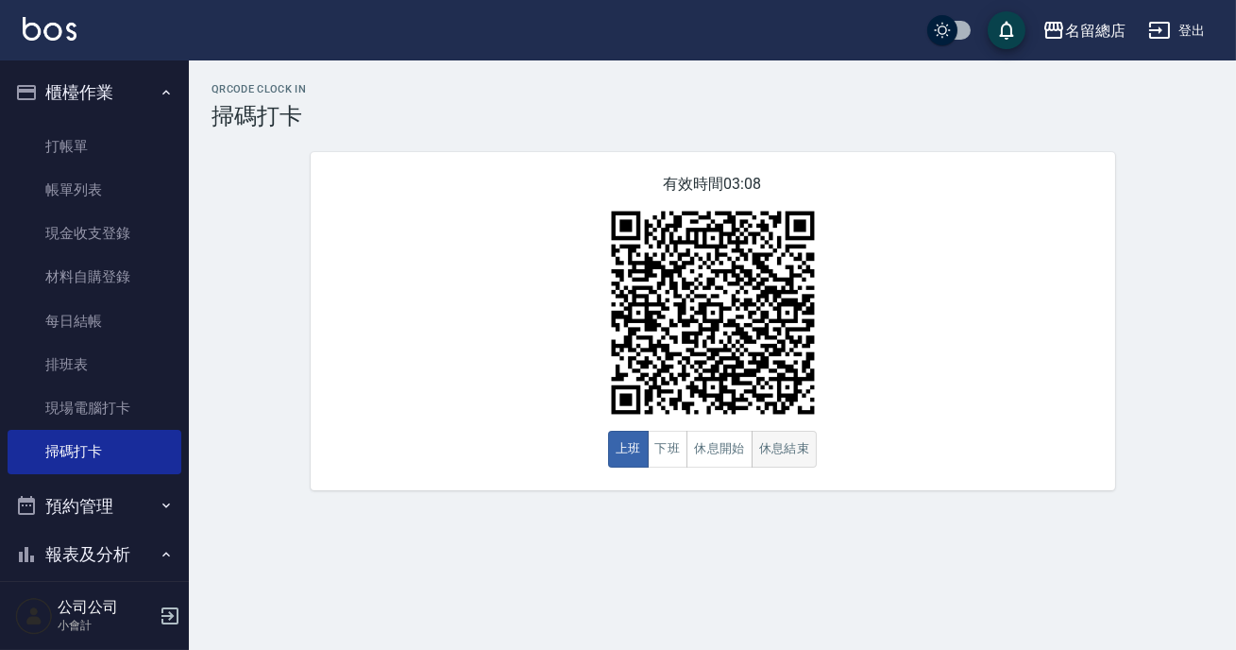
click at [758, 461] on button "休息結束" at bounding box center [785, 449] width 66 height 37
